Goal: Navigation & Orientation: Find specific page/section

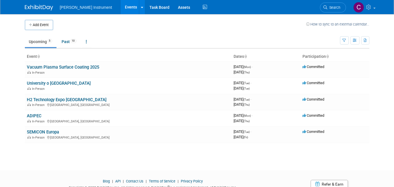
click at [75, 9] on span "[PERSON_NAME] Instrument" at bounding box center [86, 7] width 52 height 5
click at [75, 8] on span "[PERSON_NAME] Instrument" at bounding box center [86, 7] width 52 height 5
click at [174, 5] on link "Assets" at bounding box center [184, 7] width 21 height 14
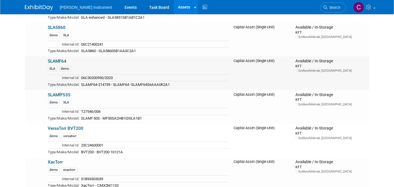
scroll to position [2234, 0]
